Goal: Information Seeking & Learning: Check status

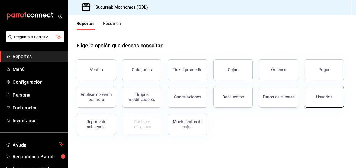
click at [314, 106] on button "Usuarios" at bounding box center [323, 97] width 39 height 21
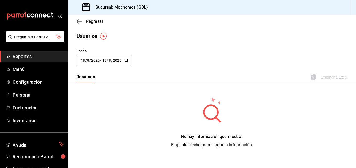
click at [126, 59] on icon "button" at bounding box center [126, 60] width 4 height 4
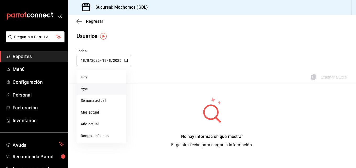
click at [94, 86] on li "Ayer" at bounding box center [102, 89] width 50 height 12
type input "[DATE]"
type input "17"
type input "[DATE]"
type input "17"
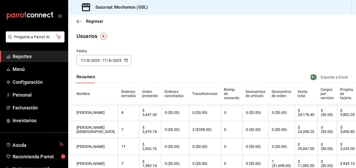
click at [310, 78] on icon "button" at bounding box center [313, 77] width 6 height 6
click at [77, 23] on icon "button" at bounding box center [79, 21] width 5 height 5
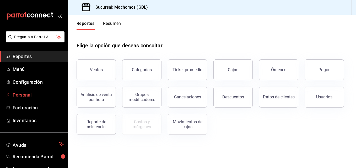
click at [16, 90] on link "Personal" at bounding box center [34, 94] width 68 height 11
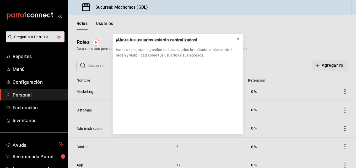
click at [238, 40] on icon at bounding box center [238, 39] width 4 height 4
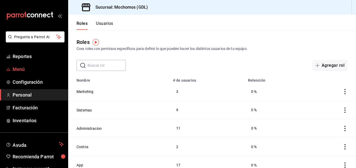
click at [19, 70] on span "Menú" at bounding box center [38, 69] width 51 height 7
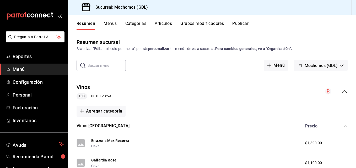
click at [131, 24] on button "Categorías" at bounding box center [135, 25] width 21 height 9
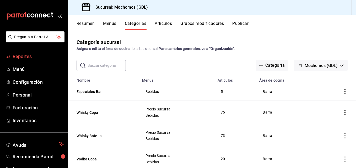
click at [19, 59] on span "Reportes" at bounding box center [38, 56] width 51 height 7
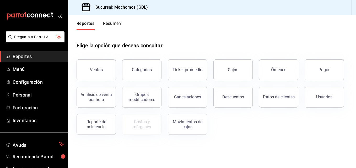
click at [19, 59] on span "Reportes" at bounding box center [38, 56] width 51 height 7
click at [107, 24] on button "Resumen" at bounding box center [112, 25] width 18 height 9
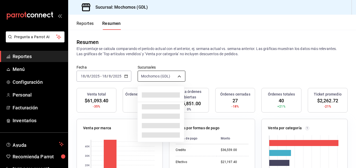
click at [178, 76] on body "Pregunta a Parrot AI Reportes Menú Configuración Personal Facturación Inventari…" at bounding box center [178, 84] width 356 height 168
click at [127, 77] on div at bounding box center [178, 84] width 356 height 168
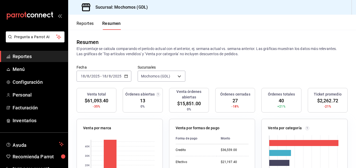
click at [127, 77] on icon "button" at bounding box center [126, 76] width 4 height 4
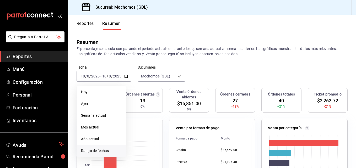
click at [88, 151] on span "Rango de fechas" at bounding box center [101, 151] width 41 height 6
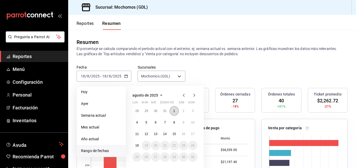
click at [171, 112] on button "1" at bounding box center [174, 110] width 9 height 9
click at [138, 148] on abbr "18" at bounding box center [136, 146] width 3 height 4
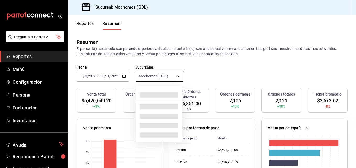
click at [175, 78] on body "Pregunta a Parrot AI Reportes Menú Configuración Personal Facturación Inventari…" at bounding box center [178, 84] width 356 height 168
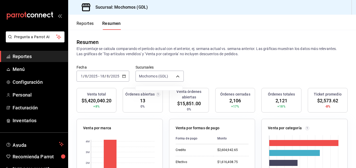
click at [177, 77] on div at bounding box center [178, 84] width 356 height 168
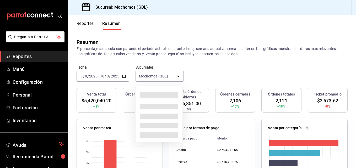
click at [177, 77] on body "Pregunta a Parrot AI Reportes Menú Configuración Personal Facturación Inventari…" at bounding box center [178, 84] width 356 height 168
